Goal: Transaction & Acquisition: Purchase product/service

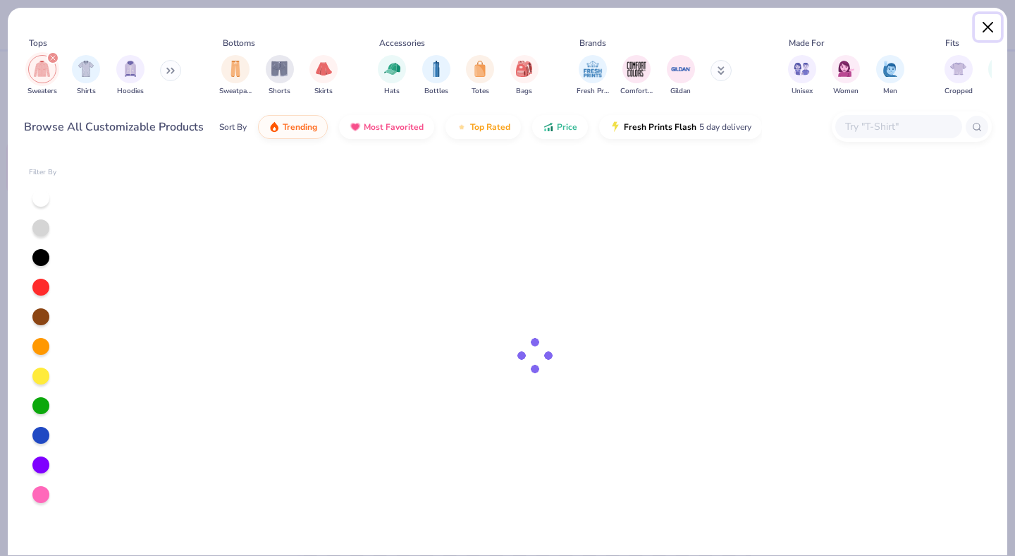
click at [991, 26] on button "Close" at bounding box center [988, 27] width 27 height 27
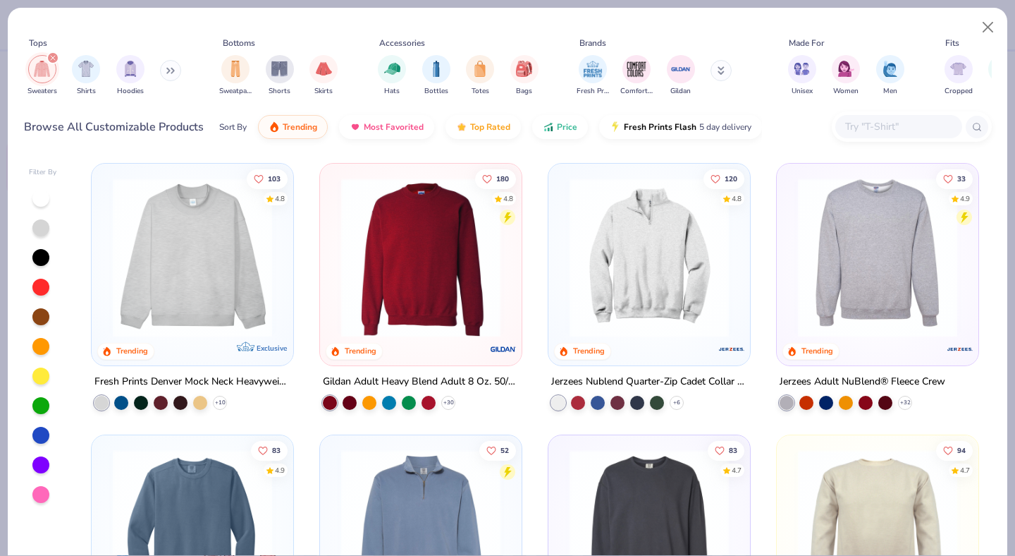
click at [988, 23] on div "Save TK" at bounding box center [925, 24] width 179 height 49
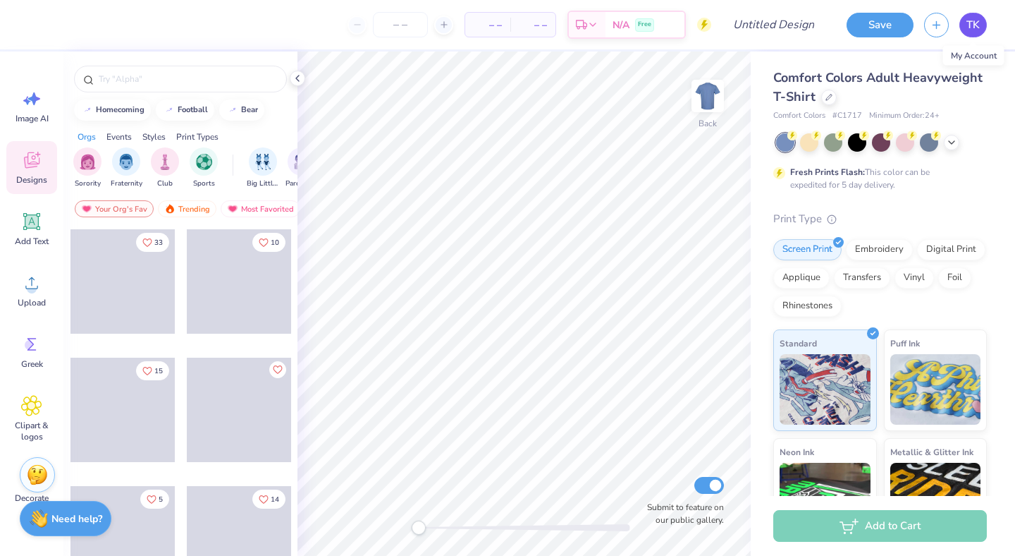
click at [976, 26] on span "TK" at bounding box center [973, 25] width 13 height 16
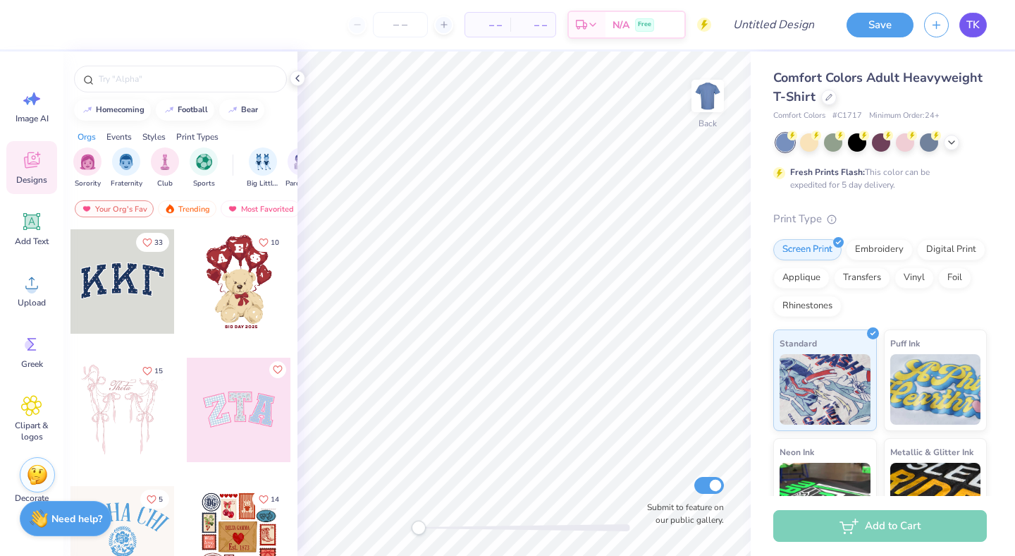
click at [969, 27] on span "TK" at bounding box center [973, 25] width 13 height 16
click at [956, 25] on div "TK" at bounding box center [955, 25] width 63 height 25
click at [972, 27] on span "TK" at bounding box center [973, 25] width 13 height 16
click at [967, 22] on span "TK" at bounding box center [973, 25] width 13 height 16
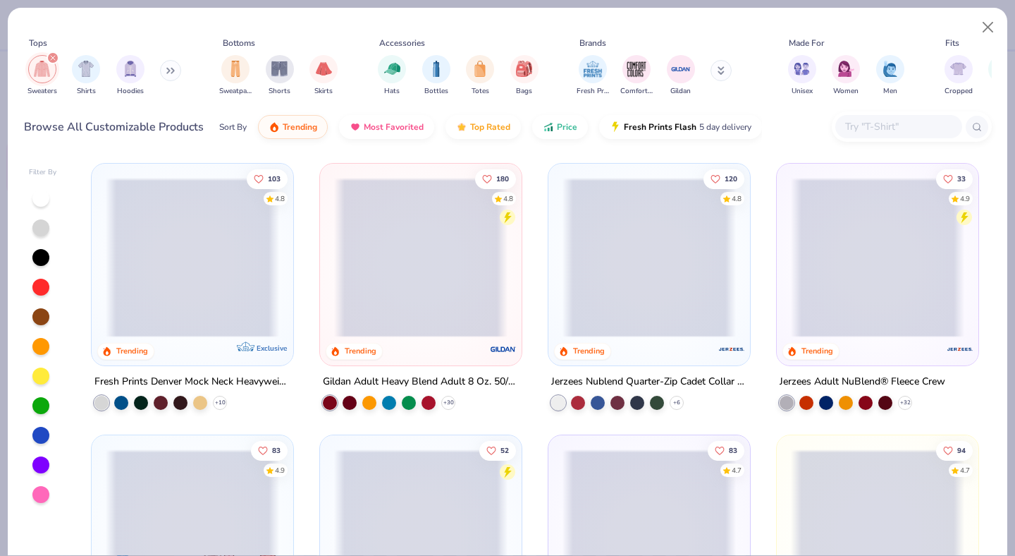
click at [164, 66] on button at bounding box center [170, 70] width 21 height 21
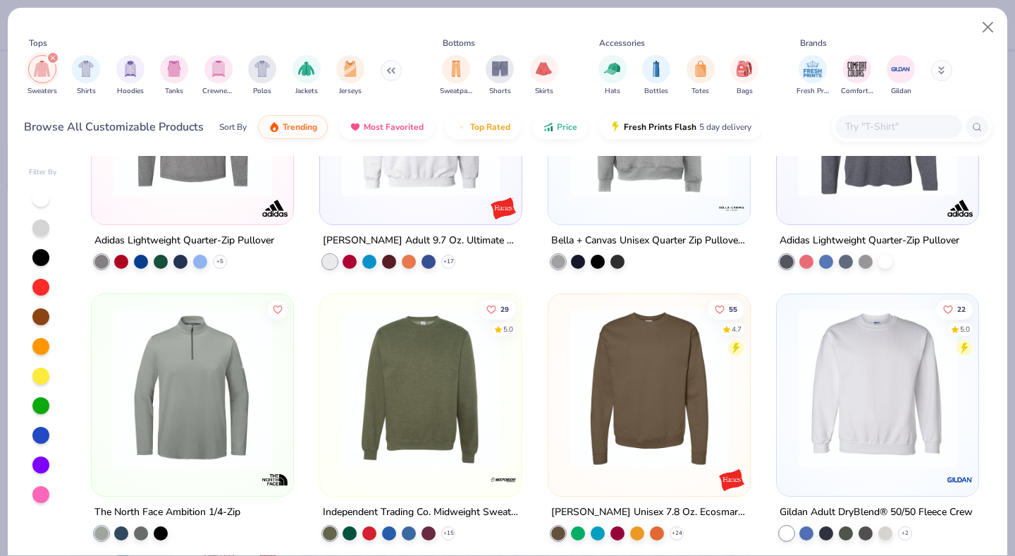
scroll to position [1137, 0]
